Goal: Check status: Check status

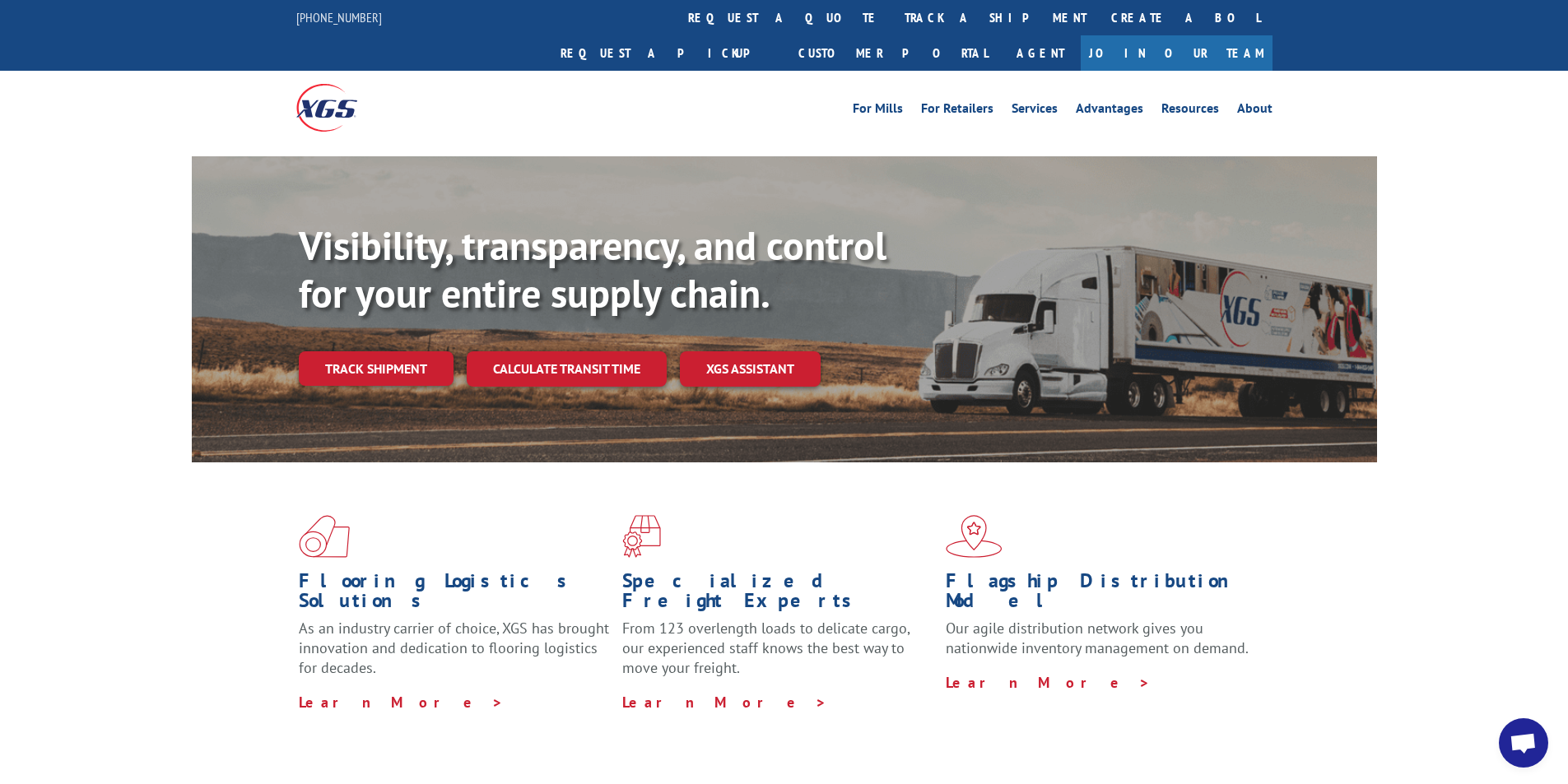
click at [892, 15] on link "track a shipment" at bounding box center [995, 17] width 207 height 35
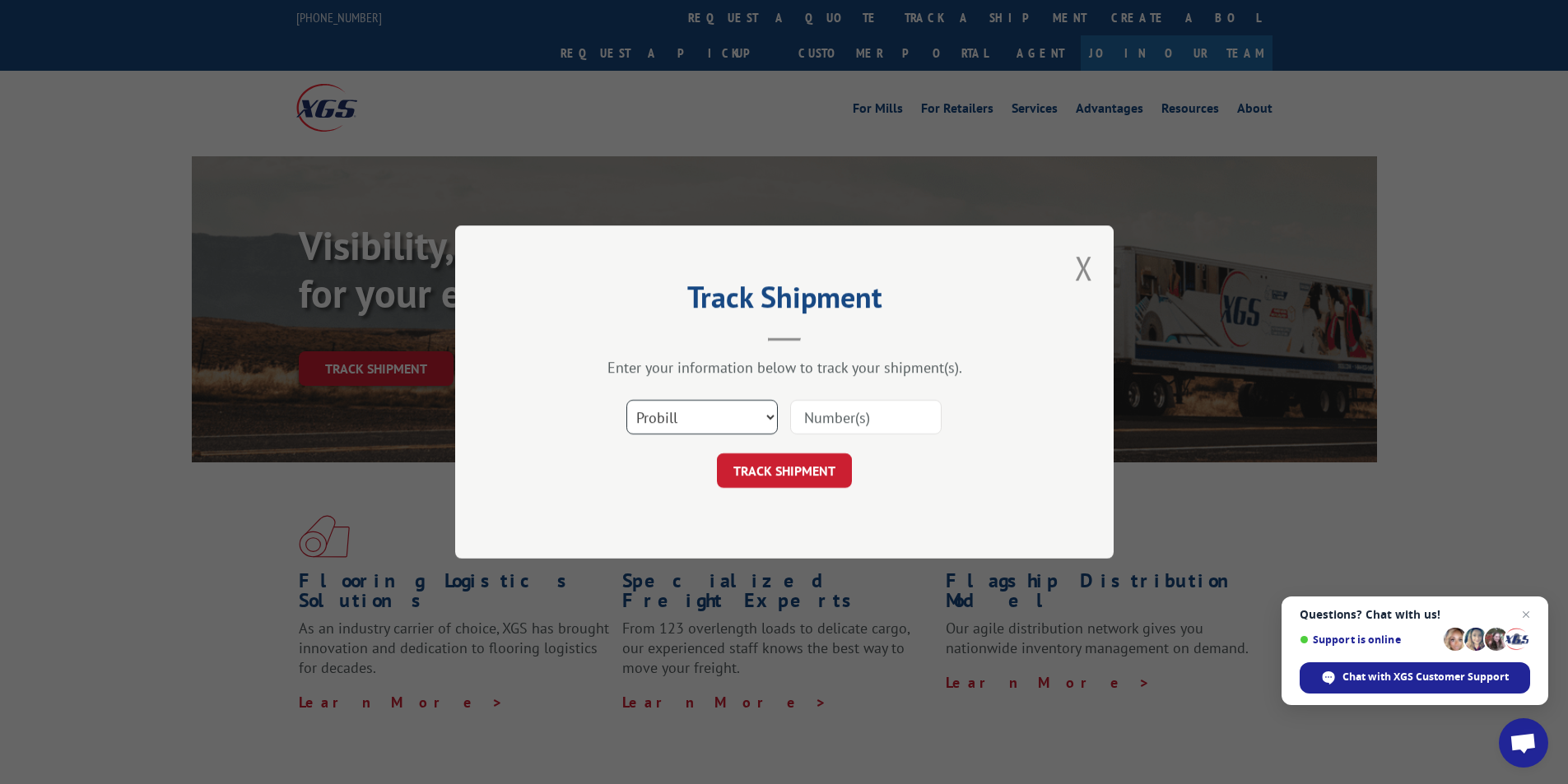
click at [739, 415] on select "Select category... Probill BOL PO" at bounding box center [702, 418] width 152 height 35
select select "po"
click at [627, 400] on select "Select category... Probill BOL PO" at bounding box center [702, 418] width 152 height 35
click at [824, 419] on input at bounding box center [866, 418] width 152 height 35
type input "17629056"
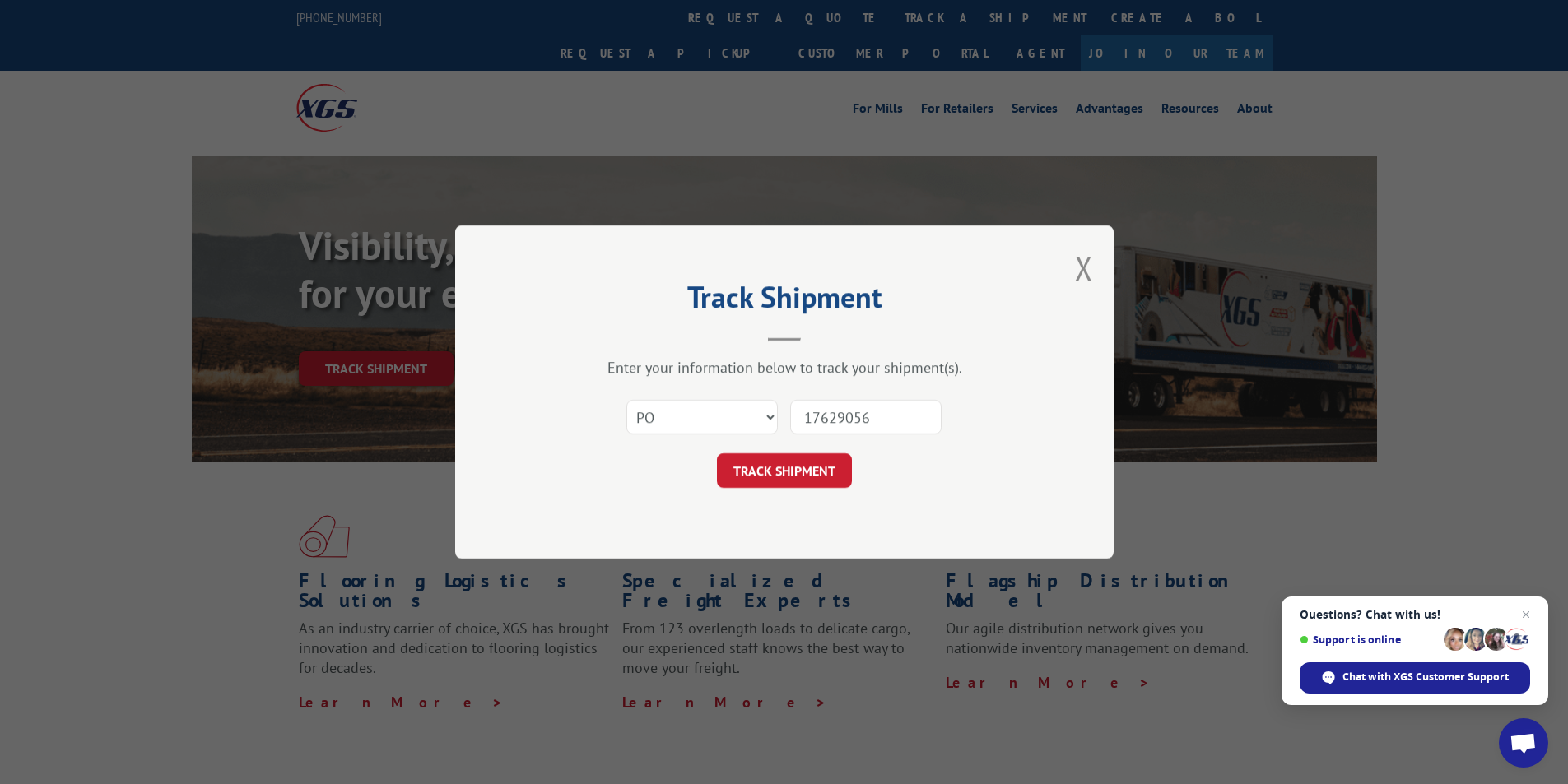
click button "TRACK SHIPMENT" at bounding box center [785, 471] width 135 height 35
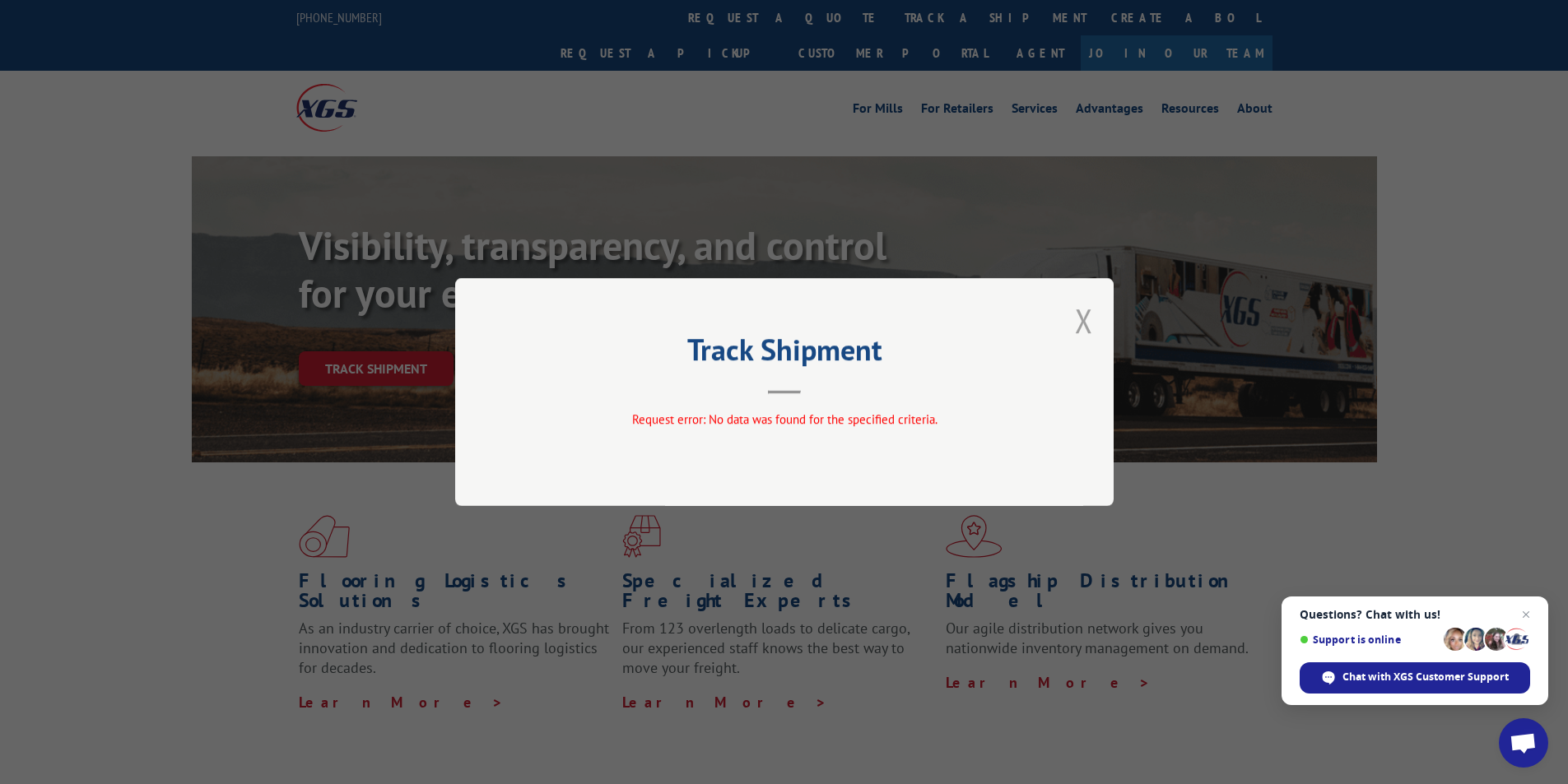
click at [1082, 334] on button "Close modal" at bounding box center [1084, 320] width 18 height 44
